Goal: Task Accomplishment & Management: Manage account settings

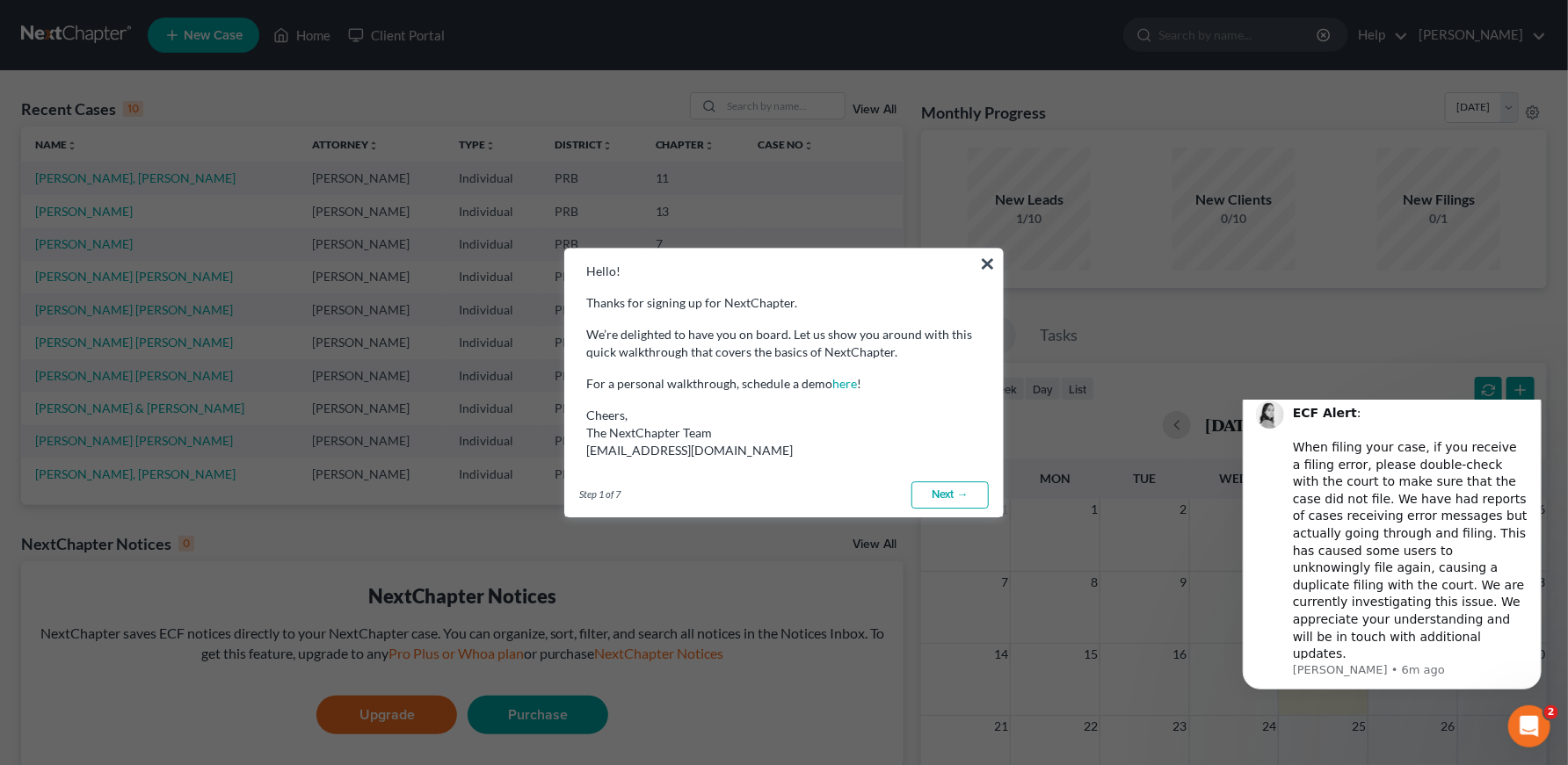
click at [979, 263] on button "×" at bounding box center [987, 263] width 16 height 28
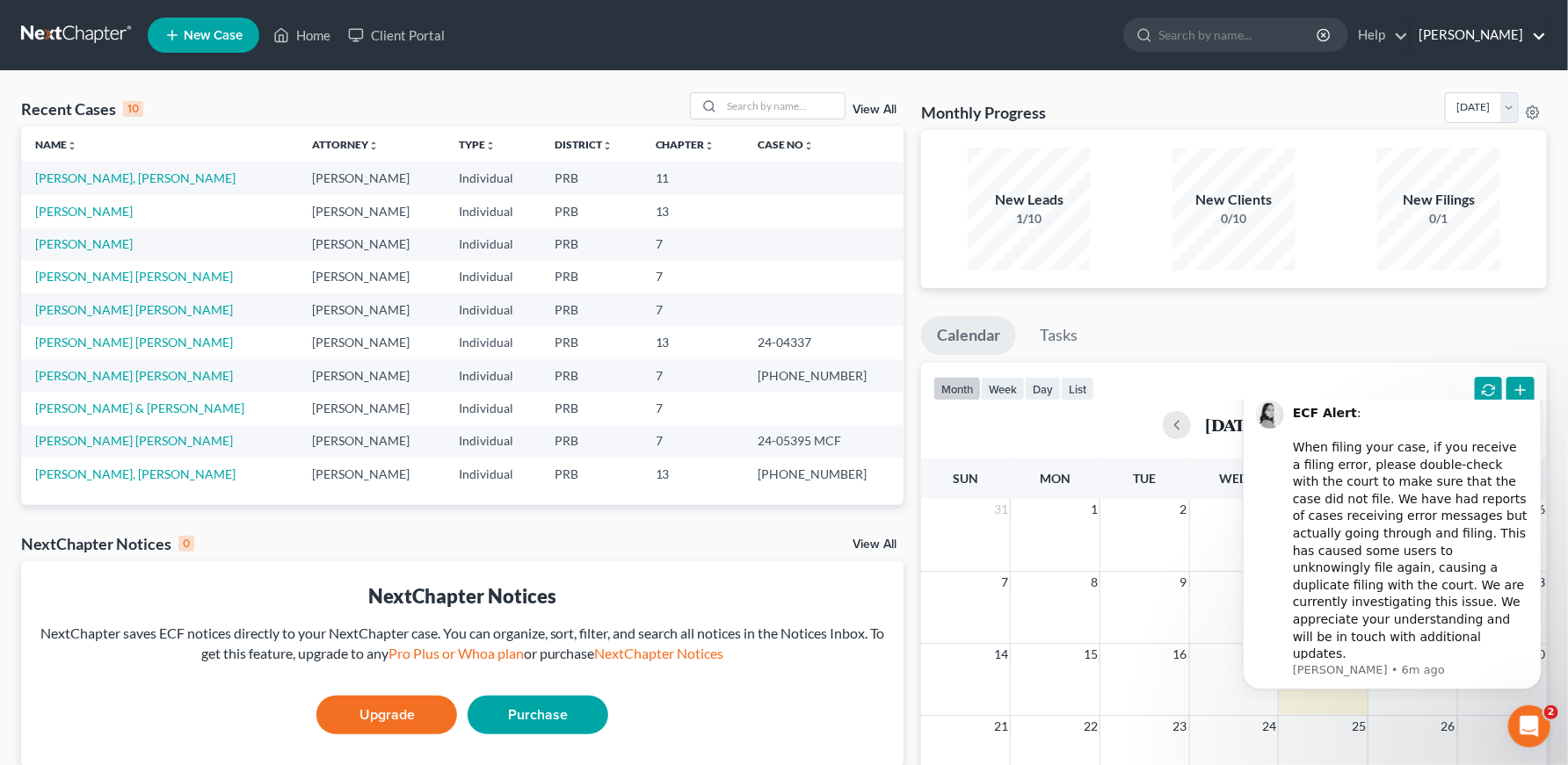
click at [1500, 34] on link "[PERSON_NAME]" at bounding box center [1479, 35] width 136 height 32
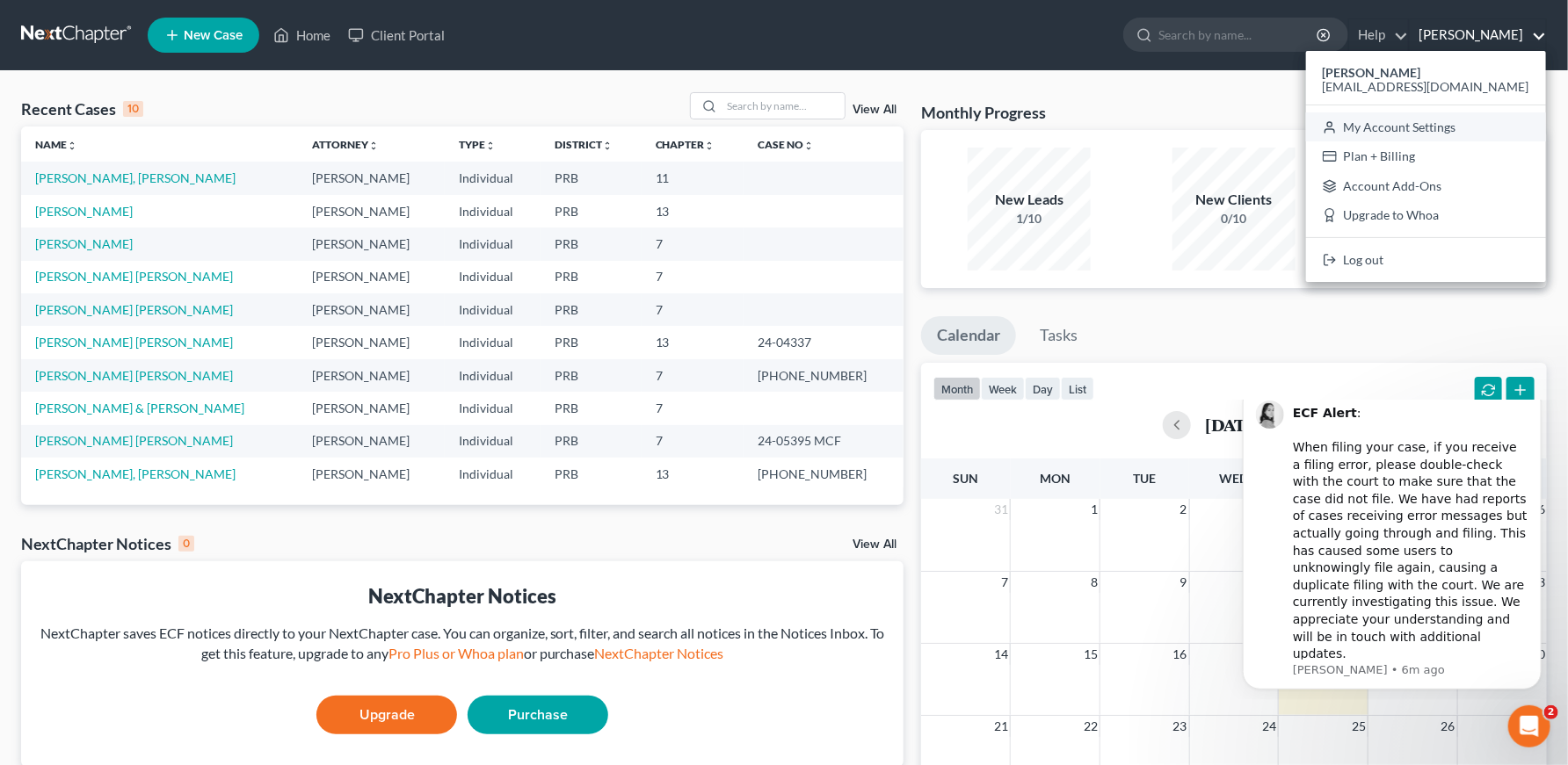
click at [1452, 131] on link "My Account Settings" at bounding box center [1427, 127] width 240 height 30
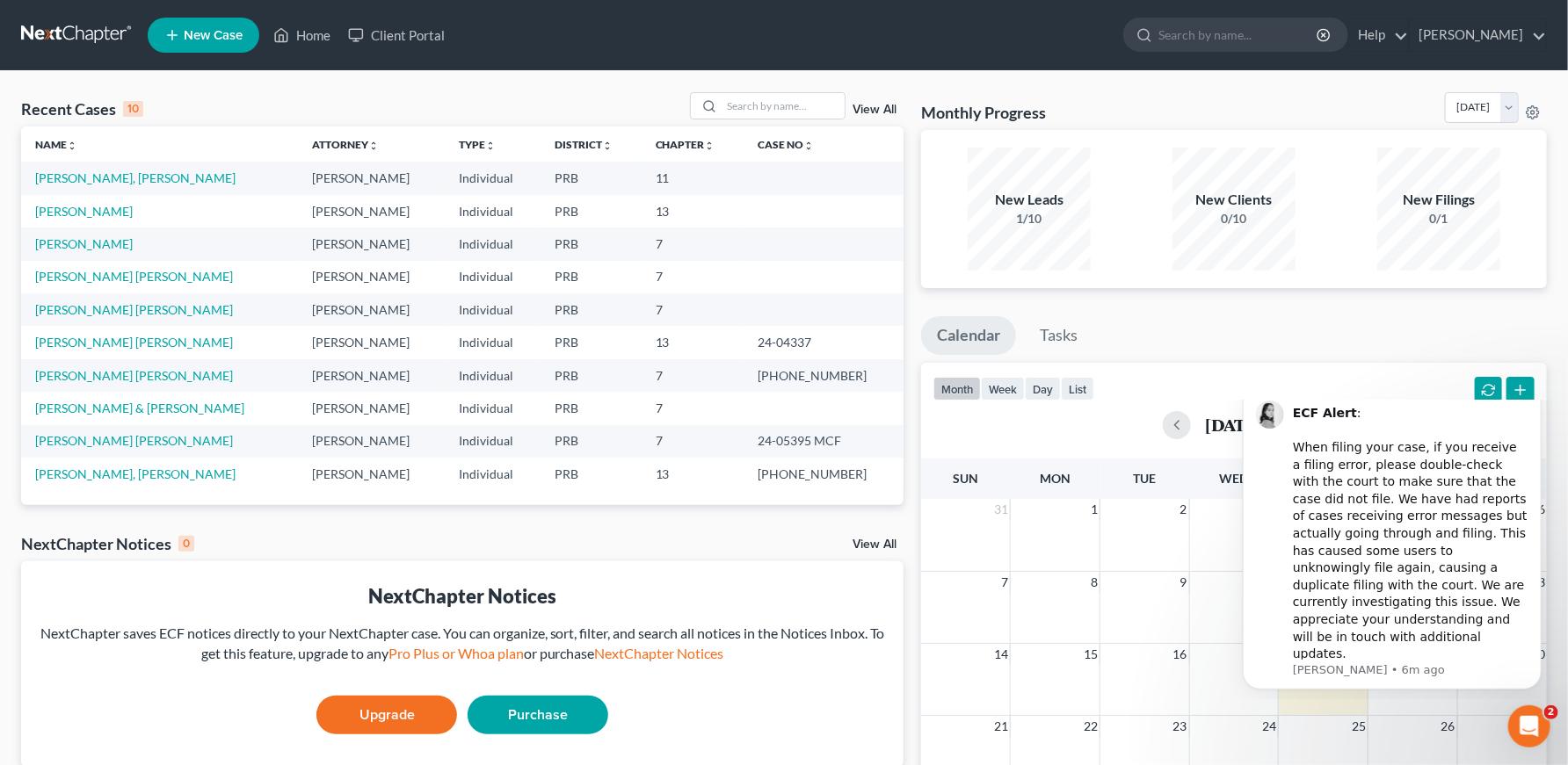
select select "24"
select select "40"
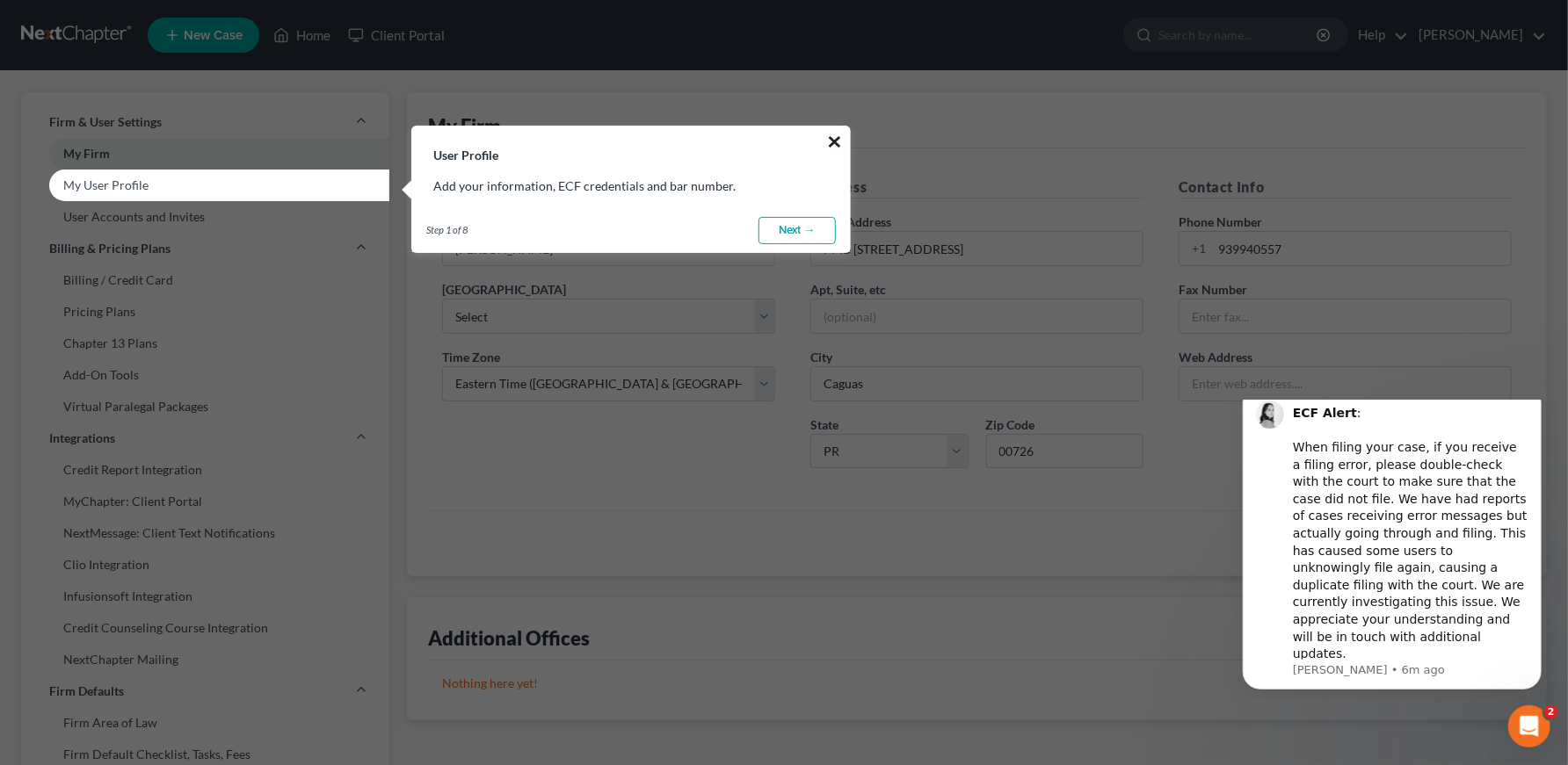
click at [836, 144] on button "×" at bounding box center [834, 141] width 16 height 28
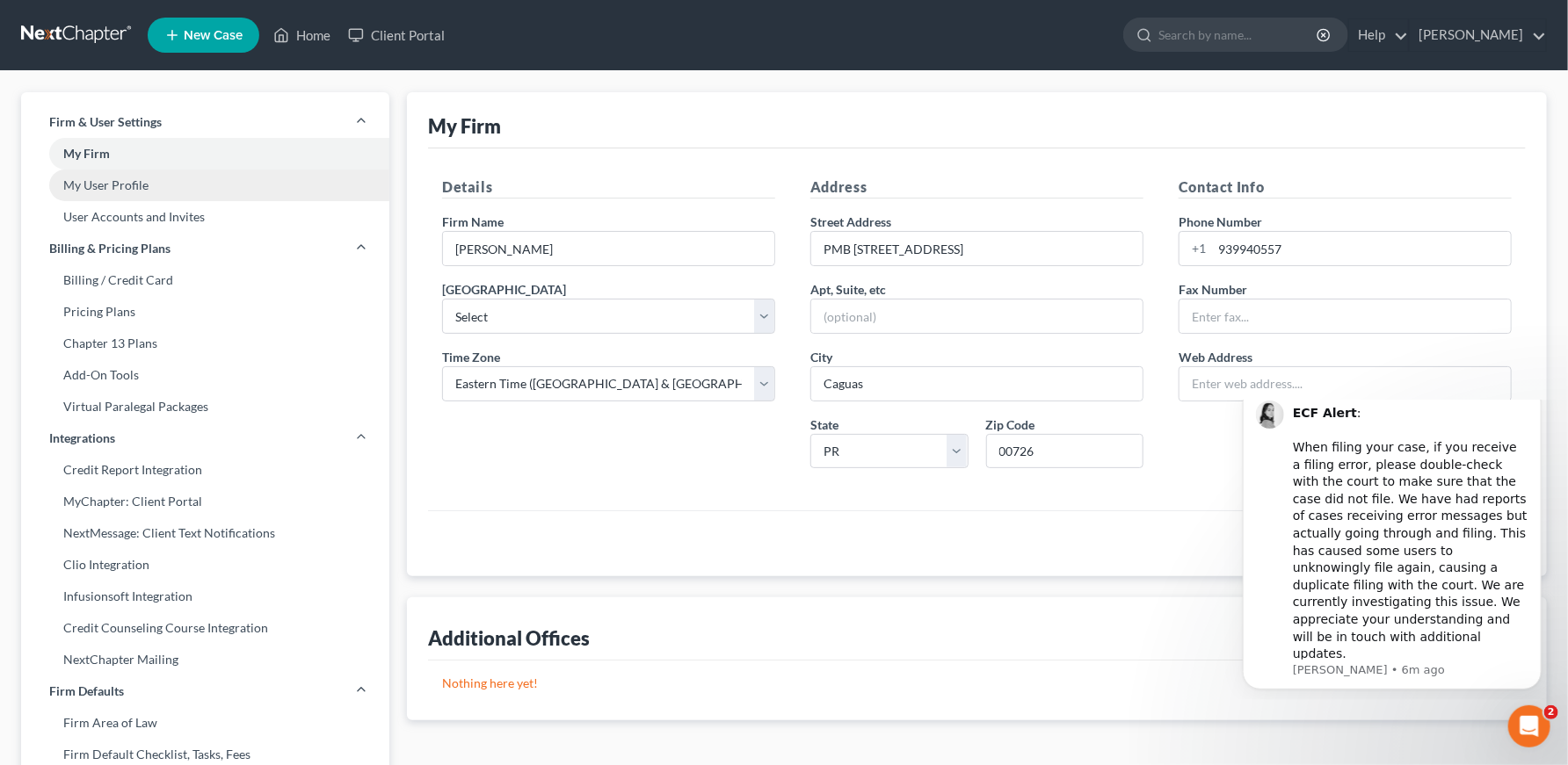
click at [185, 189] on link "My User Profile" at bounding box center [205, 185] width 369 height 32
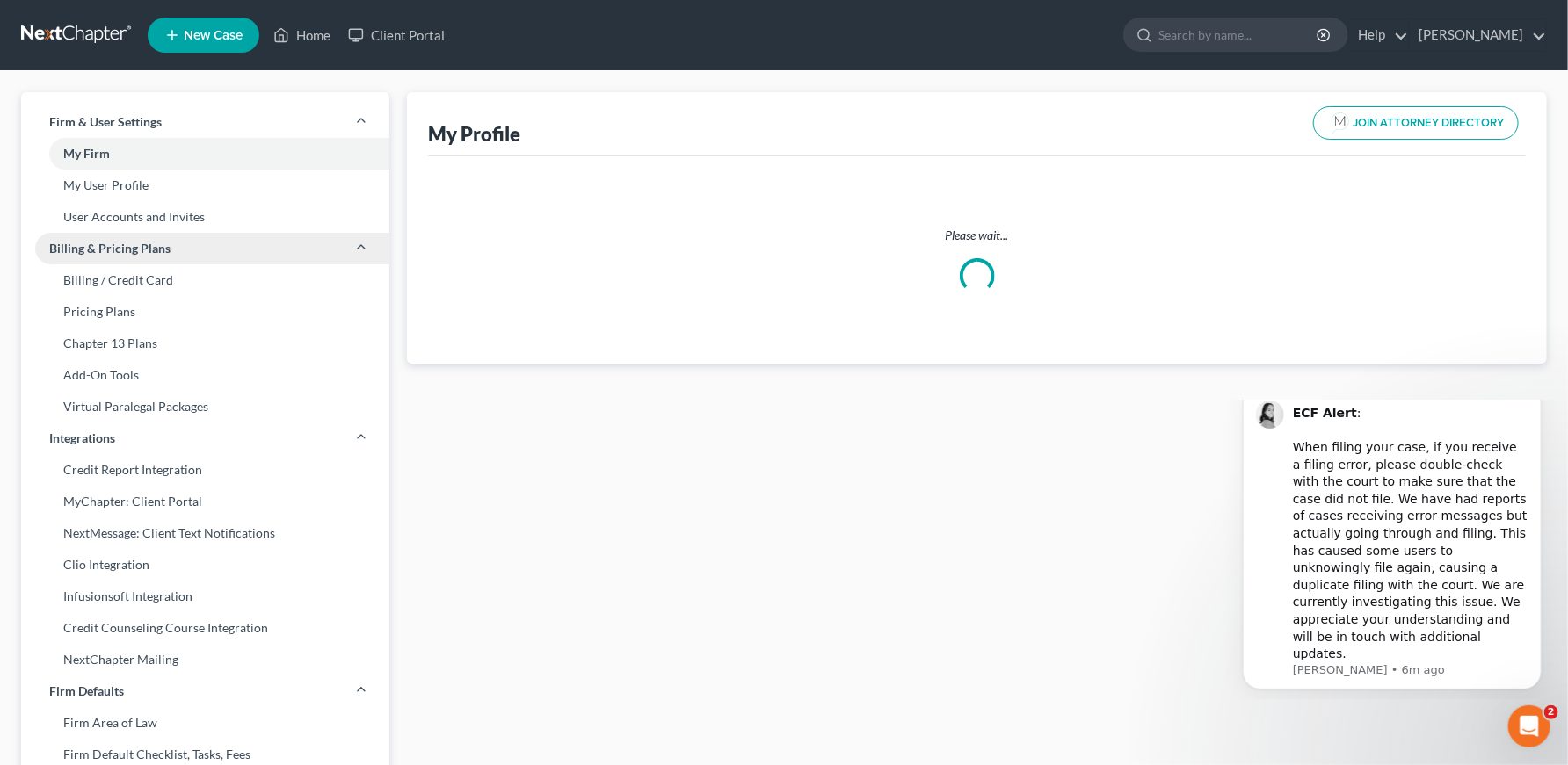
select select "40"
select select "attorney"
select select "0"
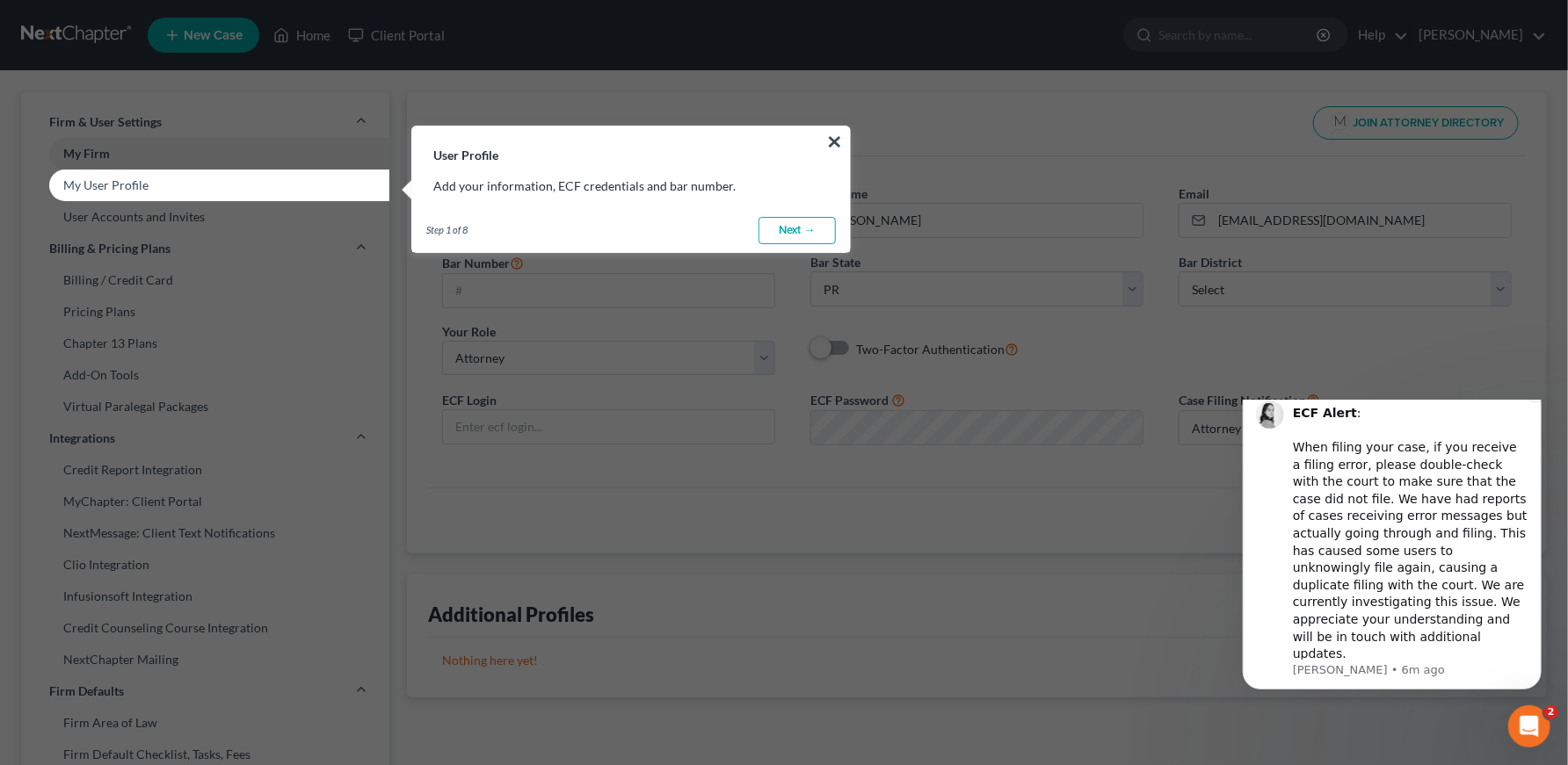
click at [1533, 394] on icon "Dismiss notification" at bounding box center [1536, 389] width 10 height 10
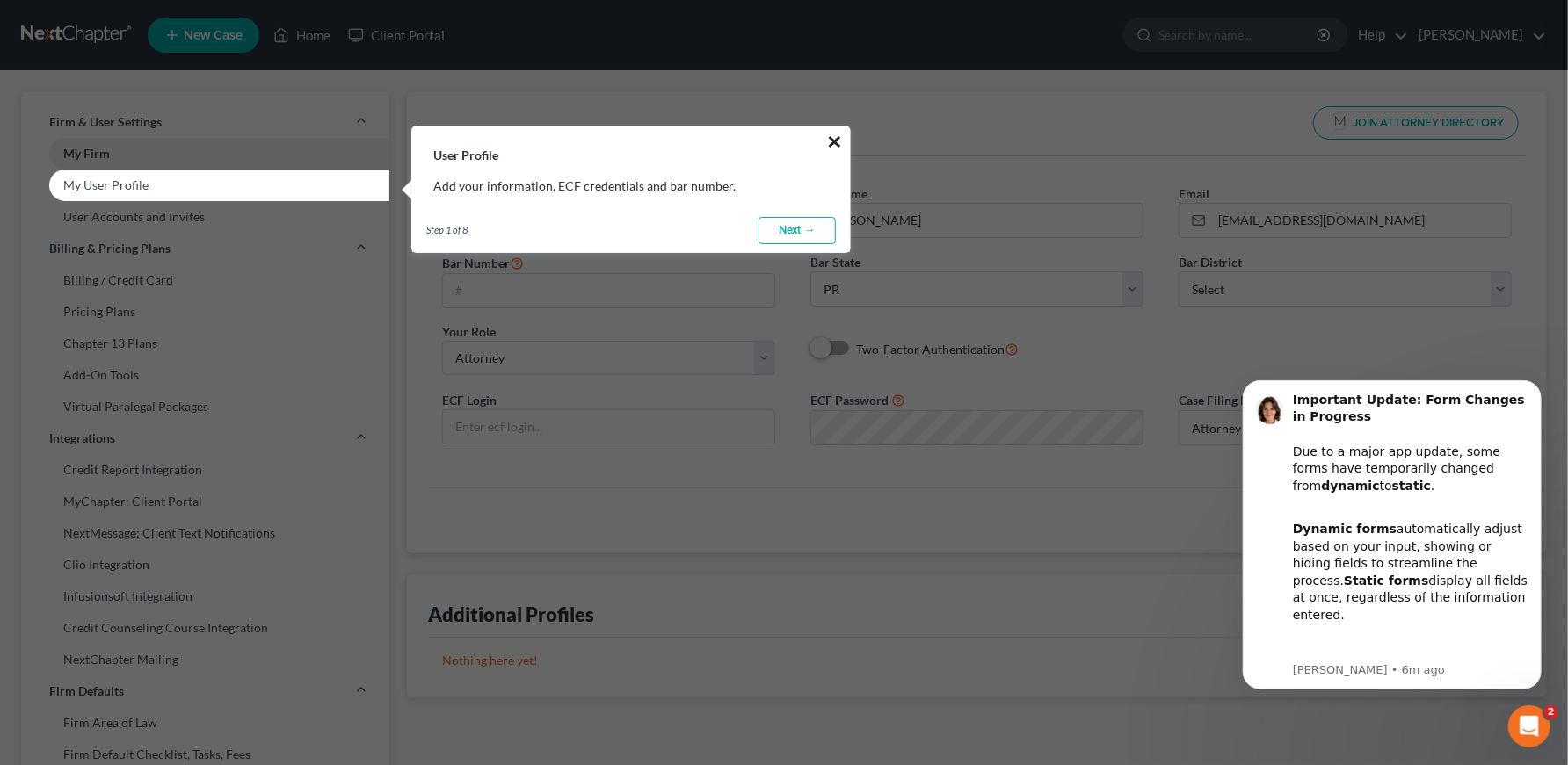
click at [831, 137] on button "×" at bounding box center [834, 141] width 16 height 28
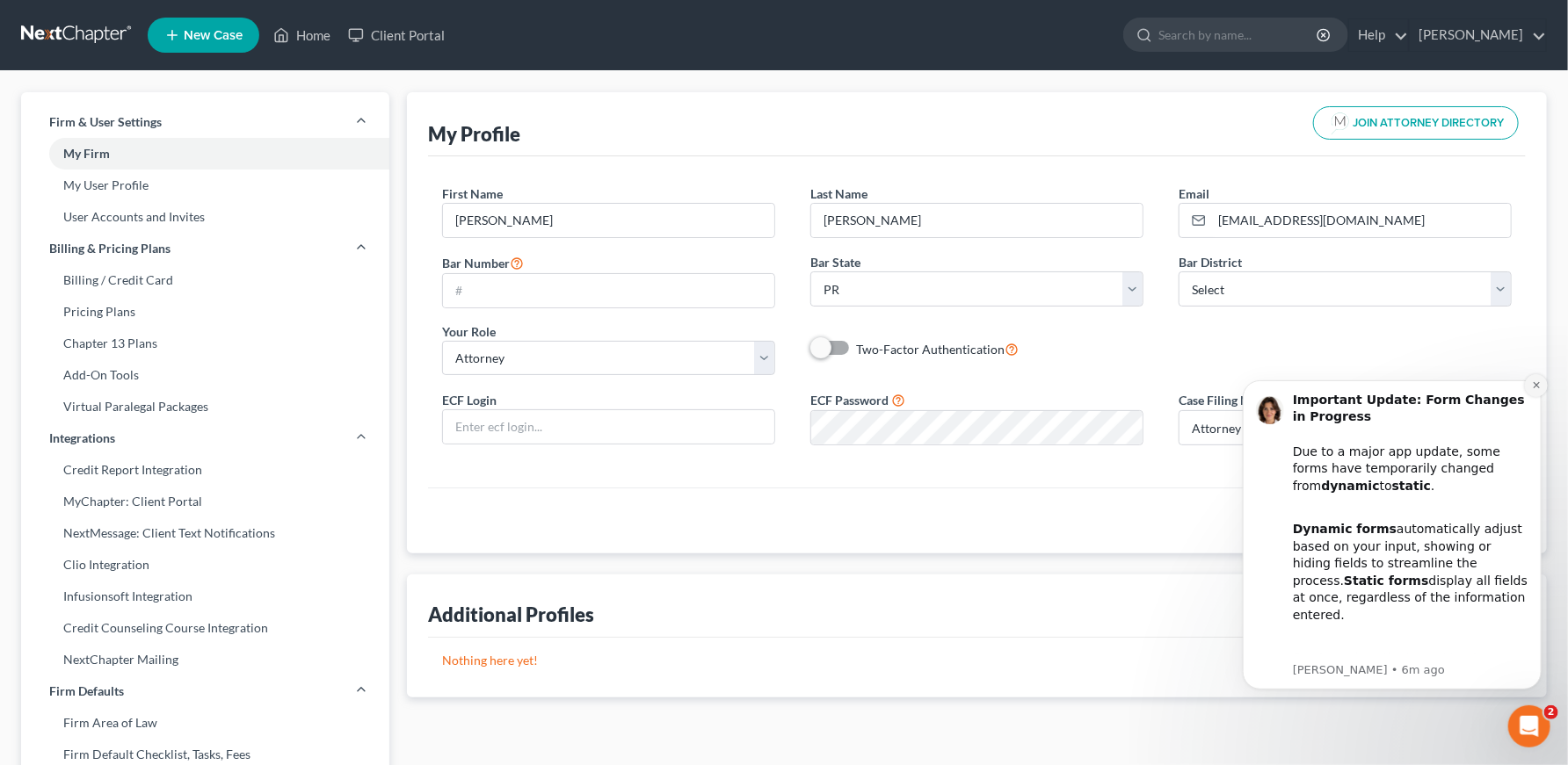
click at [1538, 385] on icon "Dismiss notification" at bounding box center [1536, 385] width 10 height 10
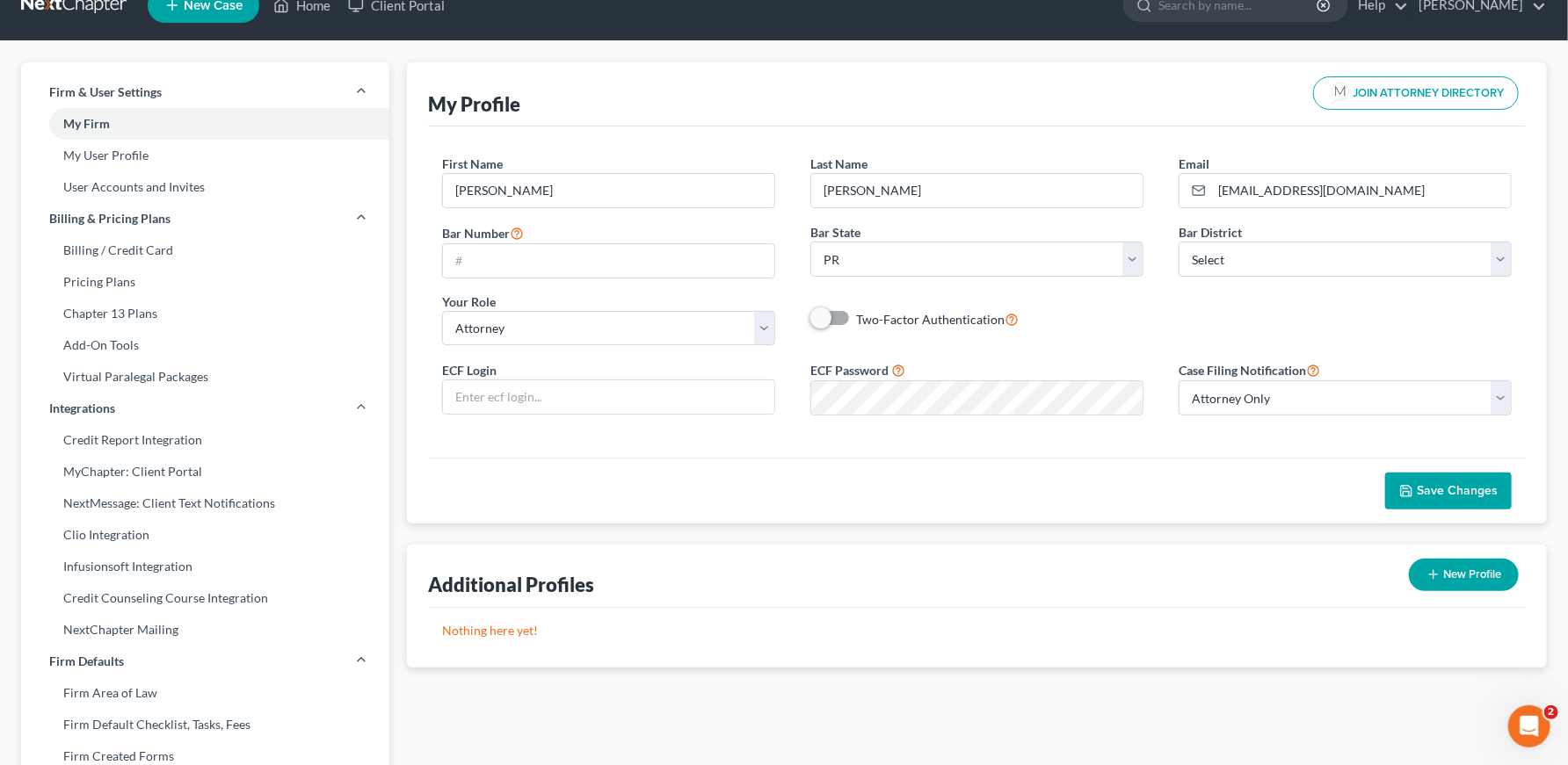
scroll to position [33, 0]
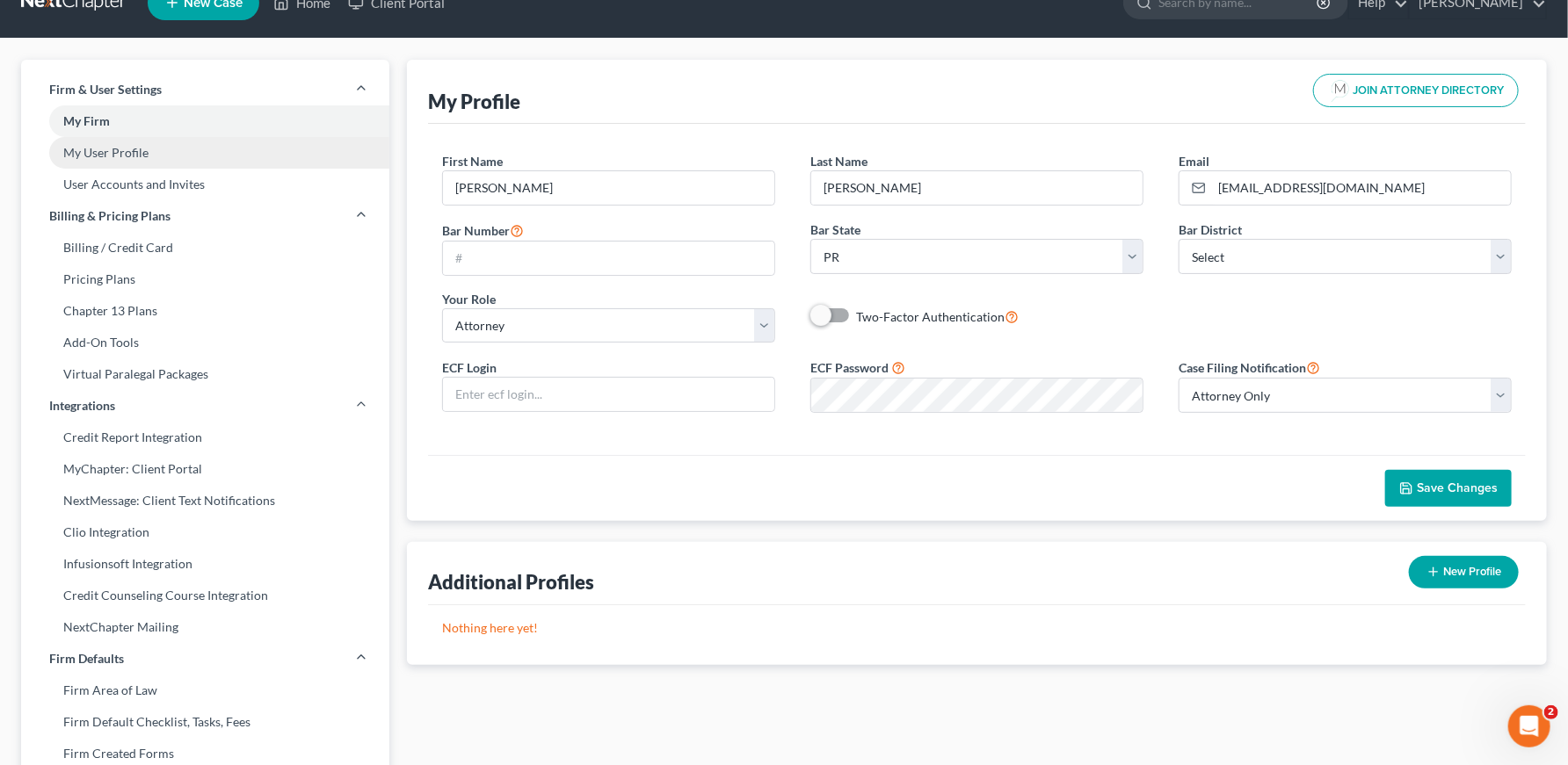
click at [172, 147] on link "My User Profile" at bounding box center [205, 153] width 369 height 32
click at [181, 178] on link "User Accounts and Invites" at bounding box center [205, 184] width 369 height 32
